Goal: Transaction & Acquisition: Purchase product/service

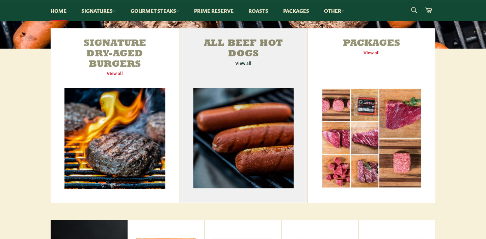
scroll to position [237, 0]
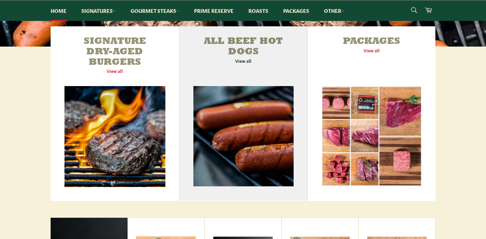
click at [243, 60] on link "All Beef Hot Dogs View all" at bounding box center [243, 113] width 128 height 174
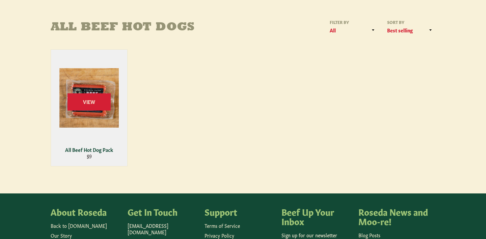
scroll to position [29, 0]
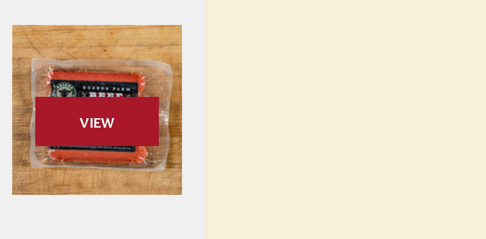
click at [67, 146] on span "View" at bounding box center [88, 154] width 43 height 17
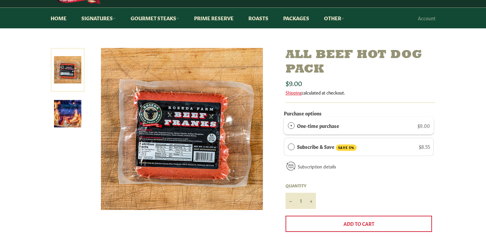
scroll to position [55, 0]
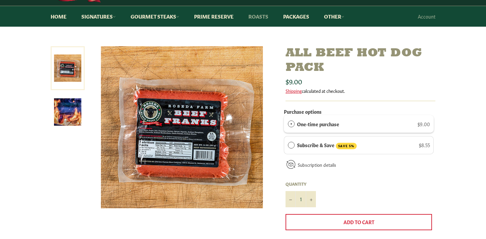
click at [258, 15] on link "Roasts" at bounding box center [258, 16] width 33 height 21
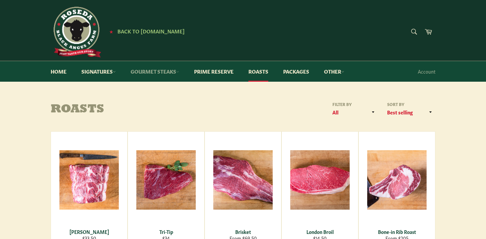
click at [163, 73] on link "Gourmet Steaks" at bounding box center [155, 71] width 62 height 21
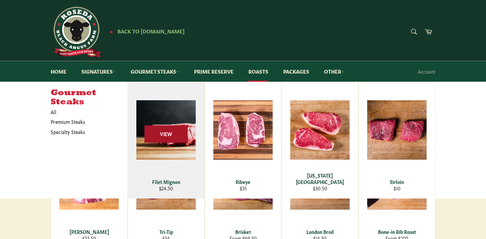
click at [167, 134] on span "View" at bounding box center [165, 133] width 43 height 17
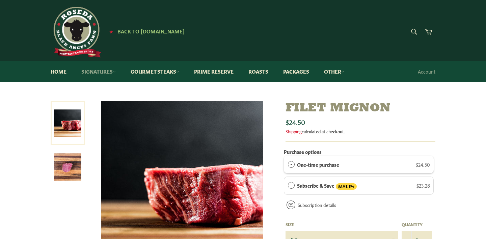
click at [98, 71] on link "Signatures" at bounding box center [99, 71] width 48 height 21
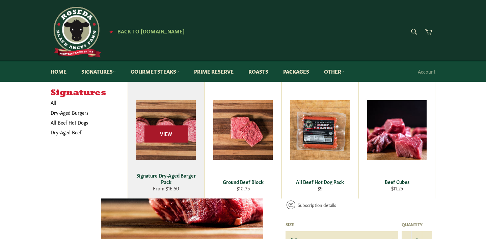
click at [160, 133] on span "View" at bounding box center [165, 133] width 43 height 17
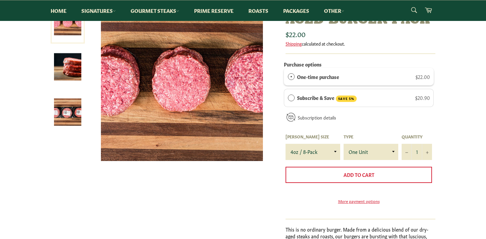
scroll to position [103, 0]
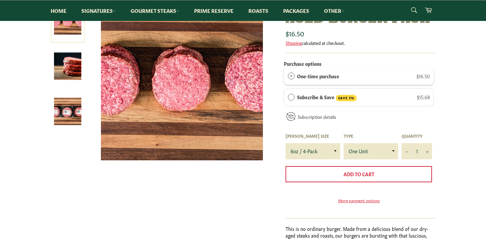
click at [250, 193] on div "Signature Dry-Aged Burger Pack Sale Regular price $16.50 month" at bounding box center [239, 136] width 391 height 277
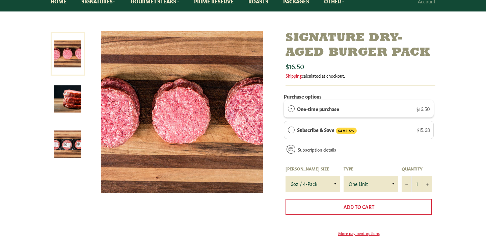
scroll to position [70, 0]
click at [70, 144] on img at bounding box center [67, 144] width 27 height 27
select select "6oz / 4-Pack"
click at [225, 213] on div "Signature Dry-Aged Burger Pack Sale Regular price $16.50 month" at bounding box center [239, 169] width 391 height 277
